Goal: Find specific page/section: Find specific page/section

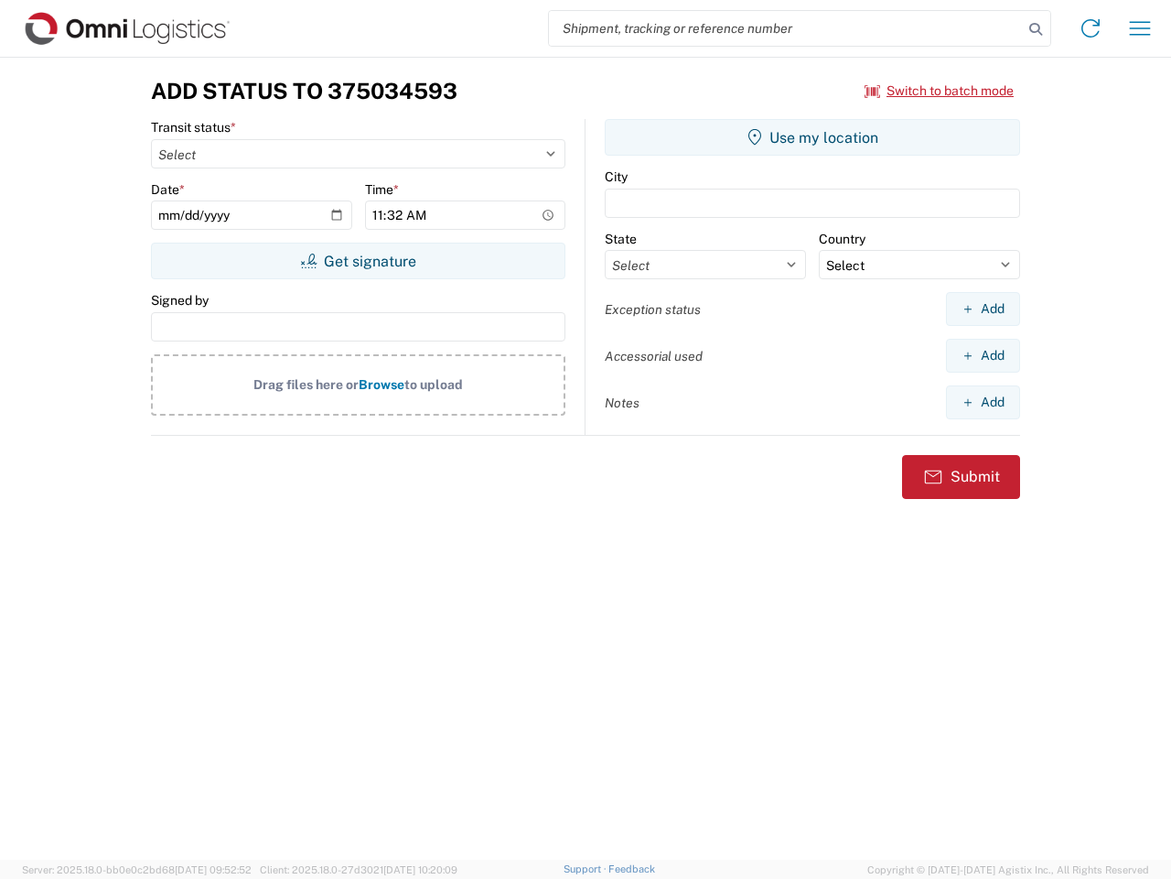
click at [786, 28] on input "search" at bounding box center [786, 28] width 474 height 35
click at [1036, 29] on icon at bounding box center [1036, 29] width 26 height 26
click at [1091, 28] on icon at bounding box center [1090, 28] width 29 height 29
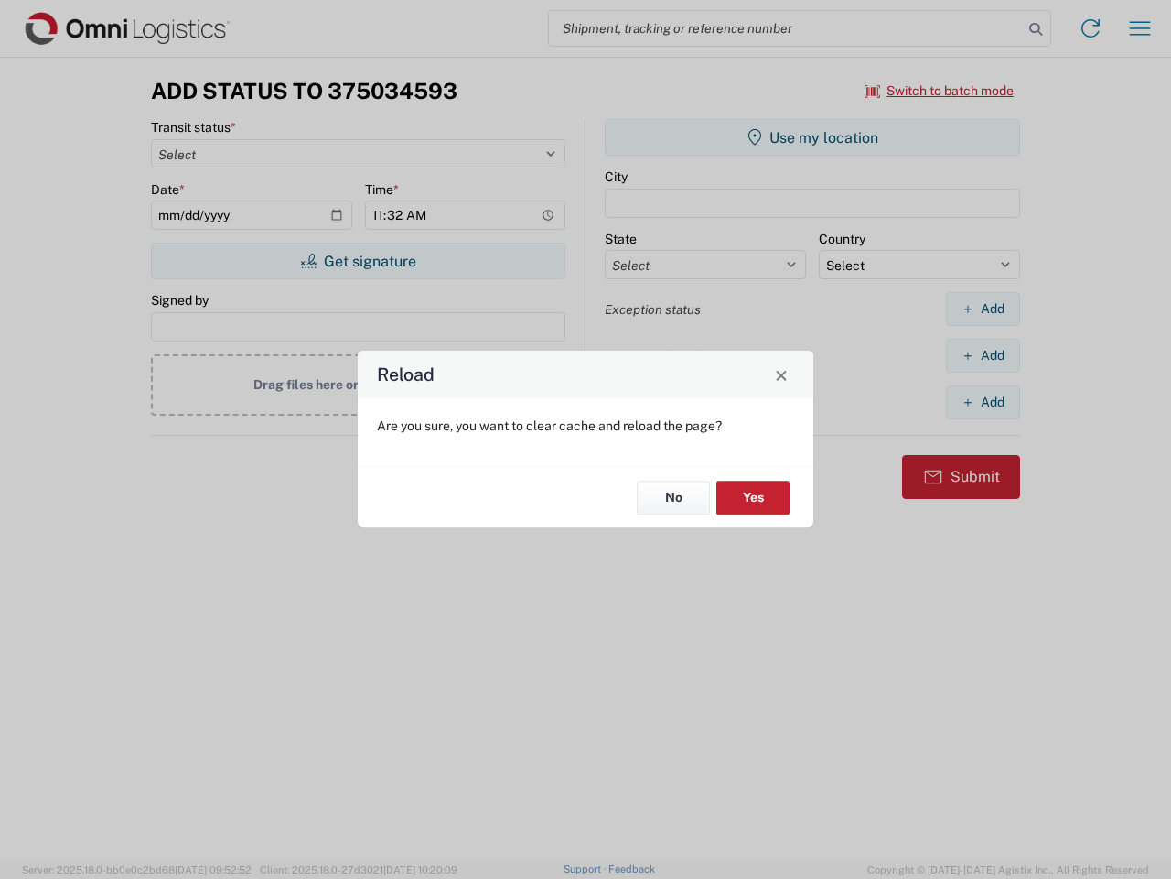
click at [1140, 28] on div "Reload Are you sure, you want to clear cache and reload the page? No Yes" at bounding box center [585, 439] width 1171 height 879
click at [940, 91] on div "Reload Are you sure, you want to clear cache and reload the page? No Yes" at bounding box center [585, 439] width 1171 height 879
click at [358, 261] on div "Reload Are you sure, you want to clear cache and reload the page? No Yes" at bounding box center [585, 439] width 1171 height 879
click at [813, 137] on div "Reload Are you sure, you want to clear cache and reload the page? No Yes" at bounding box center [585, 439] width 1171 height 879
click at [983, 308] on div "Reload Are you sure, you want to clear cache and reload the page? No Yes" at bounding box center [585, 439] width 1171 height 879
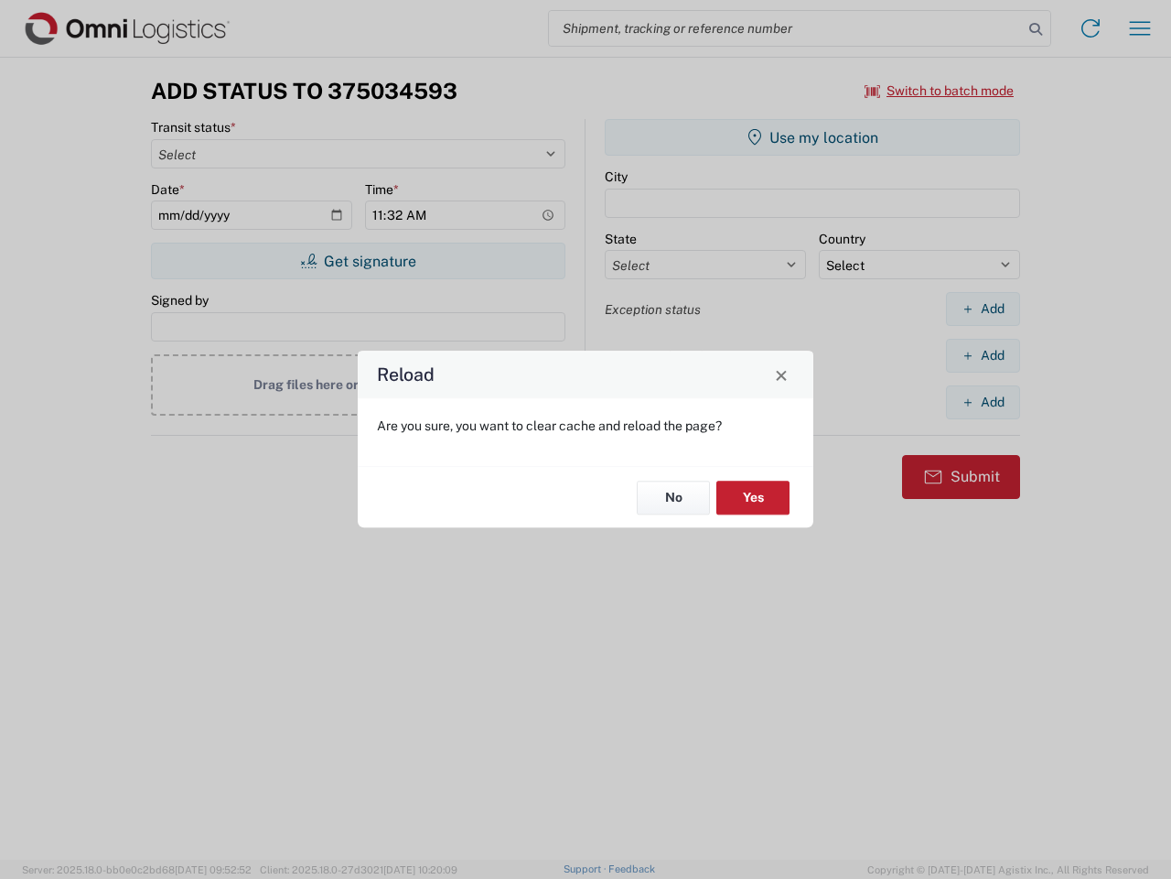
click at [983, 355] on div "Reload Are you sure, you want to clear cache and reload the page? No Yes" at bounding box center [585, 439] width 1171 height 879
click at [983, 402] on div "Reload Are you sure, you want to clear cache and reload the page? No Yes" at bounding box center [585, 439] width 1171 height 879
